Goal: Navigation & Orientation: Find specific page/section

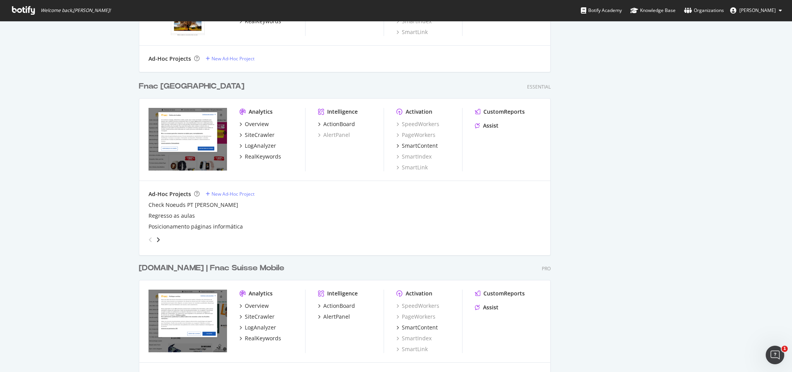
scroll to position [602, 0]
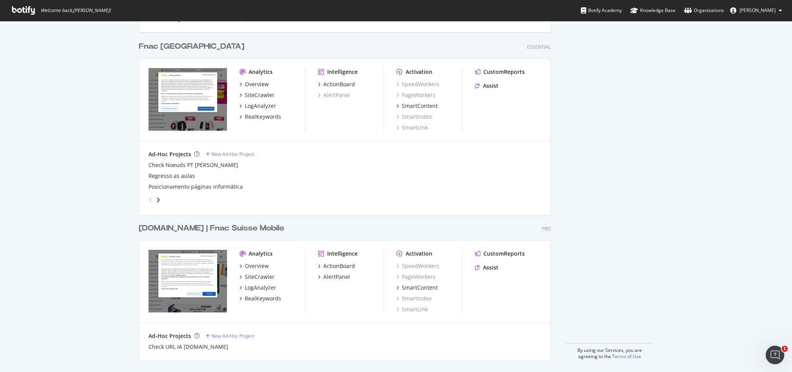
click at [177, 47] on div "Fnac [GEOGRAPHIC_DATA]" at bounding box center [192, 46] width 106 height 11
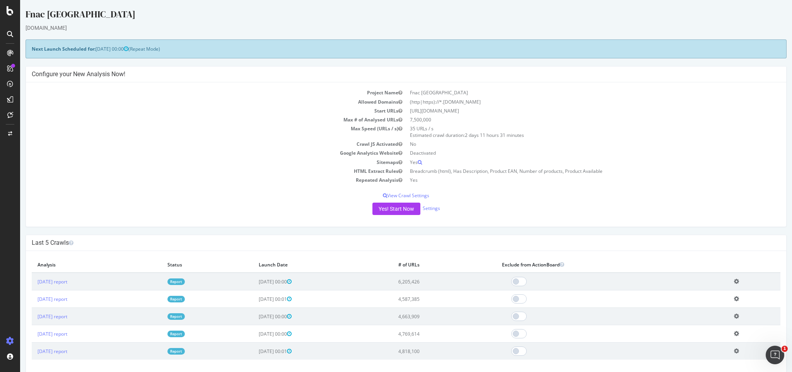
click at [185, 284] on link "Report" at bounding box center [176, 282] width 17 height 7
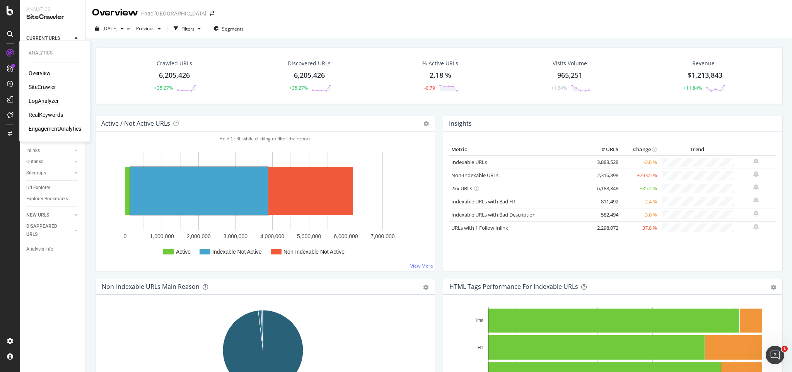
click at [41, 98] on div "LogAnalyzer" at bounding box center [44, 101] width 30 height 8
